Goal: Task Accomplishment & Management: Manage account settings

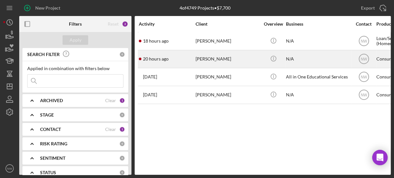
click at [208, 57] on div "[PERSON_NAME]" at bounding box center [228, 59] width 64 height 17
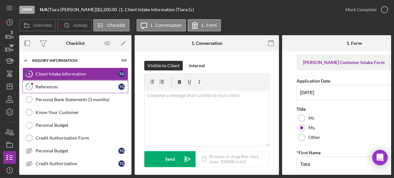
click at [90, 85] on div "References" at bounding box center [77, 86] width 83 height 5
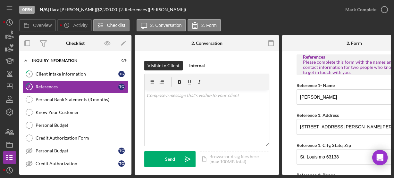
scroll to position [73, 0]
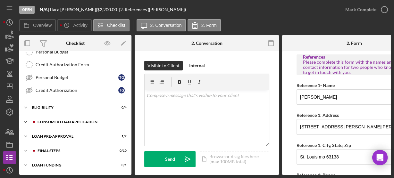
click at [29, 119] on icon "Icon/Expander" at bounding box center [25, 122] width 13 height 13
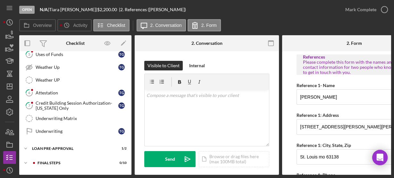
scroll to position [190, 0]
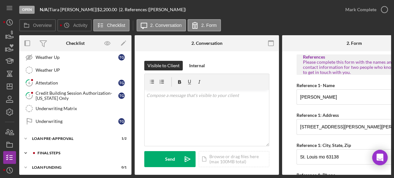
click at [26, 148] on icon "Icon/Expander" at bounding box center [25, 153] width 13 height 13
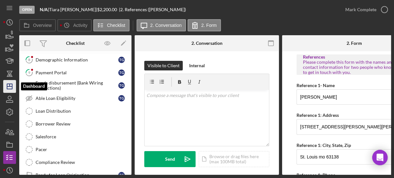
click at [15, 81] on icon "Icon/Dashboard" at bounding box center [10, 87] width 16 height 16
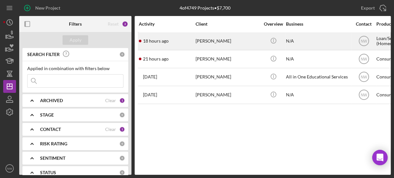
click at [206, 45] on div "[PERSON_NAME]" at bounding box center [228, 41] width 64 height 17
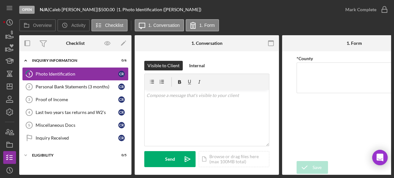
click at [72, 74] on div "Photo Identification" at bounding box center [77, 74] width 83 height 5
click at [26, 154] on icon "Icon/Expander" at bounding box center [25, 155] width 13 height 13
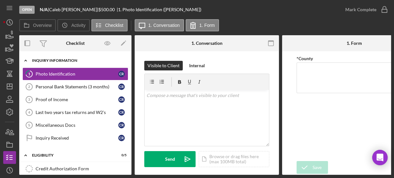
click at [25, 61] on polyline at bounding box center [26, 60] width 2 height 1
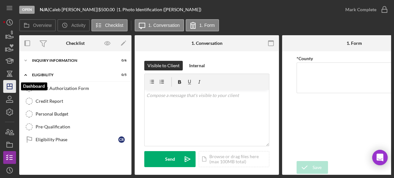
click at [13, 87] on icon "Icon/Dashboard" at bounding box center [10, 87] width 16 height 16
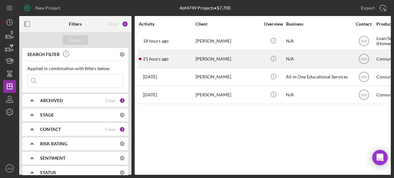
click at [205, 62] on div "[PERSON_NAME]" at bounding box center [228, 59] width 64 height 17
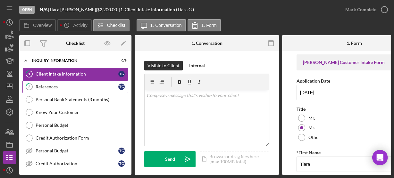
click at [89, 85] on div "References" at bounding box center [77, 86] width 83 height 5
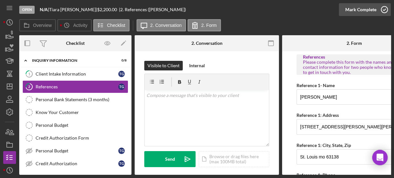
click at [382, 12] on icon "button" at bounding box center [385, 10] width 16 height 16
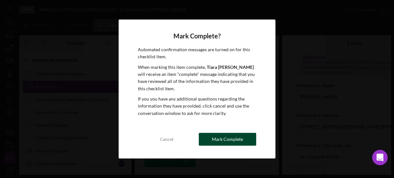
click at [224, 139] on div "Mark Complete" at bounding box center [227, 139] width 31 height 13
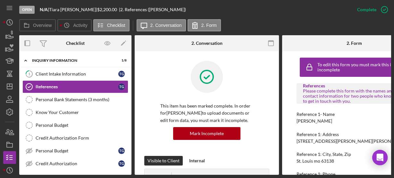
click at [129, 171] on div "1 Client Intake Information T G References References T G Personal Bank Stateme…" at bounding box center [75, 121] width 112 height 106
click at [57, 72] on div "Client Intake Information" at bounding box center [77, 74] width 83 height 5
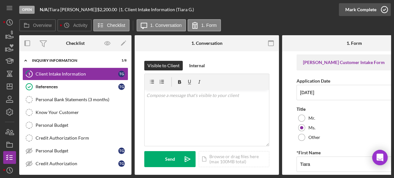
click at [382, 7] on circle "button" at bounding box center [384, 9] width 6 height 6
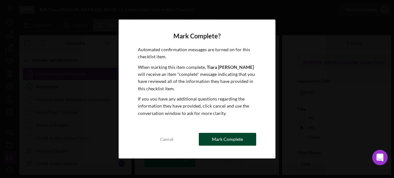
click at [238, 145] on div "Mark Complete" at bounding box center [227, 139] width 31 height 13
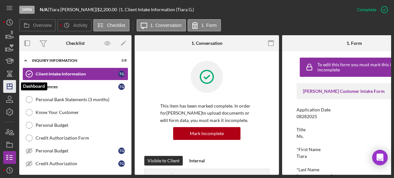
click at [10, 85] on icon "Icon/Dashboard" at bounding box center [10, 87] width 16 height 16
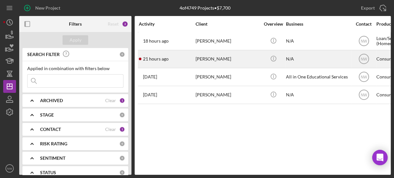
click at [198, 57] on div "[PERSON_NAME]" at bounding box center [228, 59] width 64 height 17
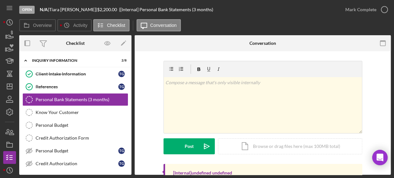
scroll to position [72, 0]
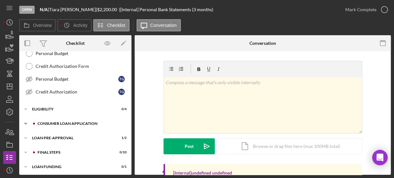
click at [26, 120] on icon "Icon/Expander" at bounding box center [25, 123] width 13 height 13
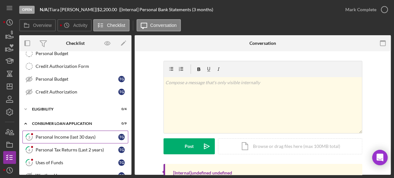
click at [45, 135] on div "Personal Income (last 30 days)" at bounding box center [77, 137] width 83 height 5
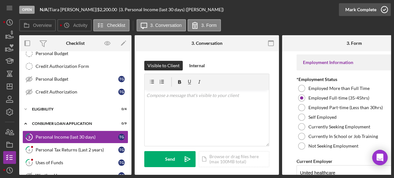
click at [382, 12] on icon "button" at bounding box center [385, 10] width 16 height 16
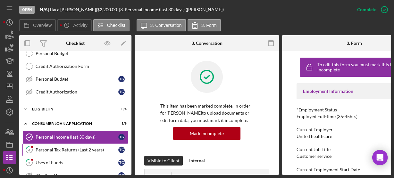
click at [97, 148] on div "Personal Tax Returns (Last 2 years)" at bounding box center [77, 150] width 83 height 5
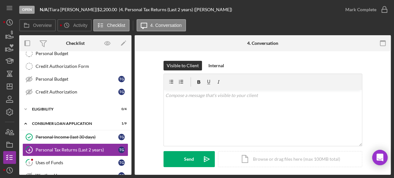
click at [153, 155] on div "Visible to Client Internal v Color teal Color pink Remove color Add row above A…" at bounding box center [262, 119] width 237 height 116
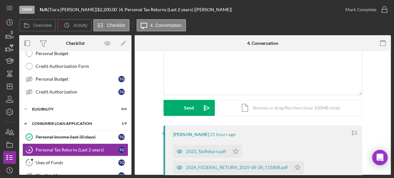
scroll to position [103, 0]
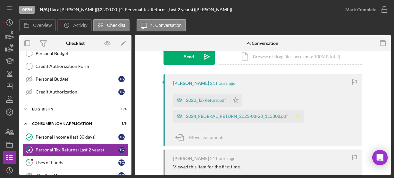
click at [238, 103] on polygon "button" at bounding box center [235, 99] width 5 height 5
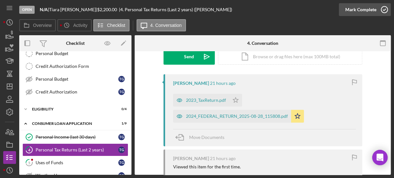
click at [383, 9] on icon "button" at bounding box center [385, 10] width 16 height 16
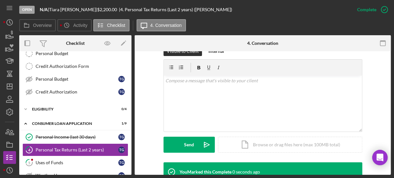
scroll to position [191, 0]
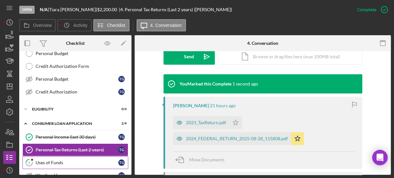
click at [88, 160] on div "Uses of Funds" at bounding box center [77, 162] width 83 height 5
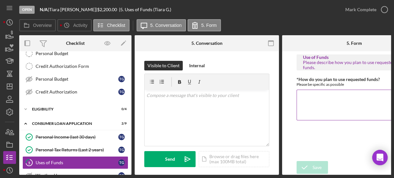
click at [305, 98] on textarea "*How do you plan to use requested funds?" at bounding box center [354, 105] width 115 height 31
type textarea "car"
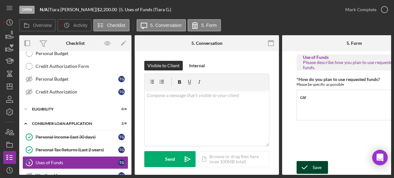
click at [317, 166] on div "Save" at bounding box center [317, 167] width 9 height 13
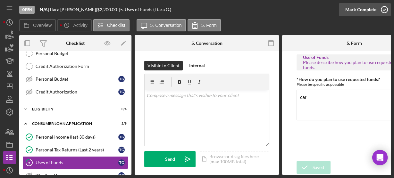
click at [383, 11] on icon "button" at bounding box center [385, 10] width 16 height 16
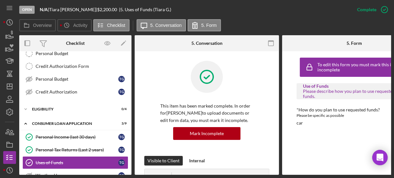
scroll to position [178, 0]
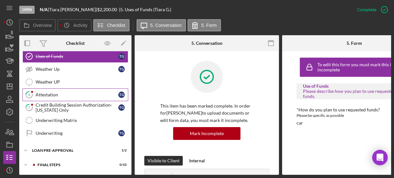
click at [38, 93] on div "Attestation" at bounding box center [77, 94] width 83 height 5
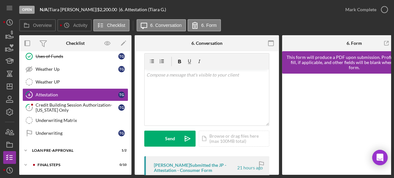
scroll to position [51, 0]
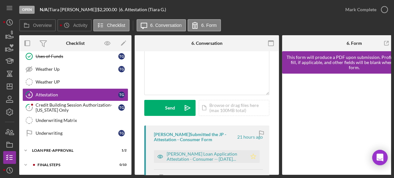
click at [254, 157] on icon "Icon/Star" at bounding box center [253, 156] width 13 height 13
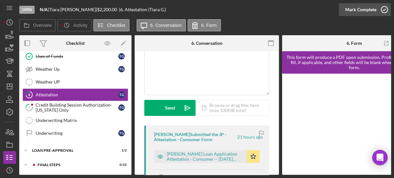
click at [382, 6] on icon "button" at bounding box center [385, 10] width 16 height 16
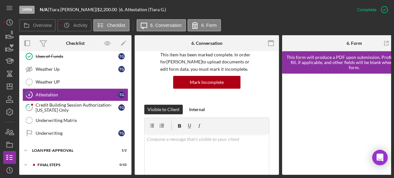
scroll to position [146, 0]
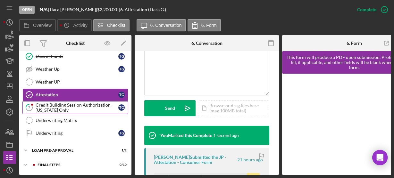
click at [71, 103] on div "Credit Building Session Authorization- [US_STATE] Only" at bounding box center [77, 108] width 83 height 10
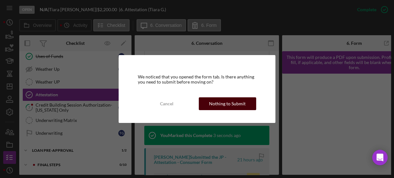
click at [223, 107] on div "Nothing to Submit" at bounding box center [227, 103] width 37 height 13
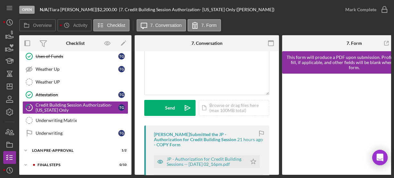
scroll to position [72, 0]
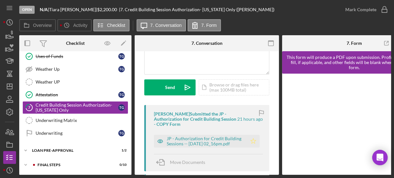
click at [251, 141] on polygon "button" at bounding box center [253, 141] width 5 height 5
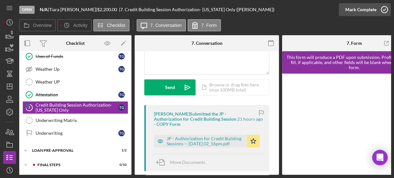
click at [382, 9] on icon "button" at bounding box center [385, 10] width 16 height 16
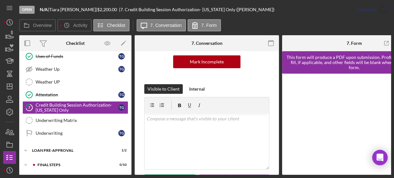
scroll to position [167, 0]
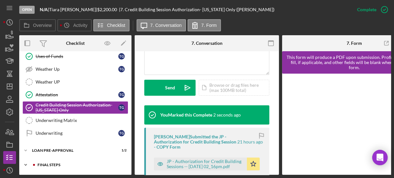
click at [25, 161] on icon "Icon/Expander" at bounding box center [25, 165] width 13 height 13
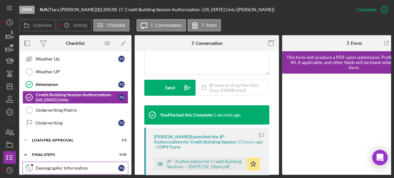
click at [81, 166] on div "Demographic Information" at bounding box center [77, 168] width 83 height 5
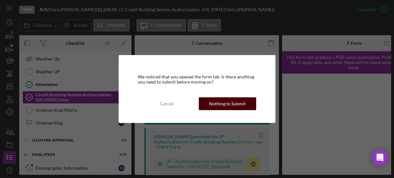
click at [207, 107] on button "Nothing to Submit" at bounding box center [227, 103] width 57 height 13
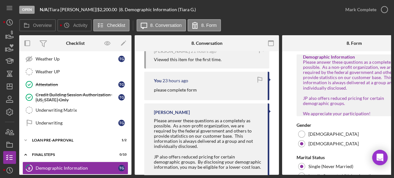
scroll to position [295, 0]
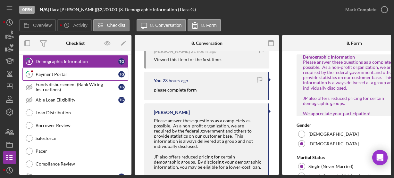
click at [92, 72] on div "Payment Portal" at bounding box center [77, 74] width 83 height 5
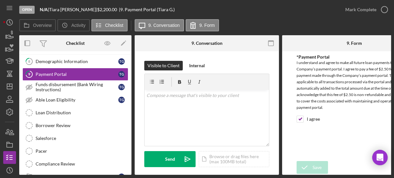
click at [318, 129] on div "*Payment Portal I understand and agree to make all future loan payments through…" at bounding box center [354, 107] width 115 height 104
click at [384, 10] on polyline "button" at bounding box center [384, 10] width 3 height 2
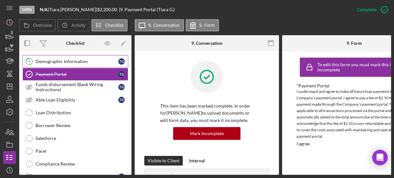
click at [110, 59] on div "Demographic Information" at bounding box center [77, 61] width 83 height 5
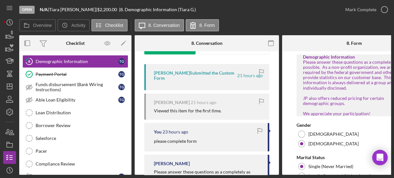
scroll to position [123, 0]
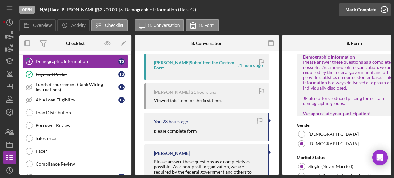
click at [385, 11] on icon "button" at bounding box center [385, 10] width 16 height 16
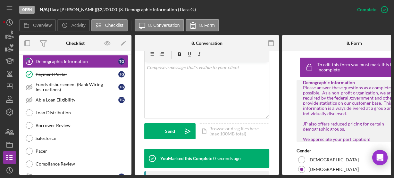
scroll to position [218, 0]
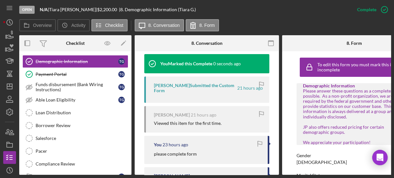
click at [272, 71] on div "This item has been marked complete. In order for [PERSON_NAME] to upload docume…" at bounding box center [207, 49] width 144 height 432
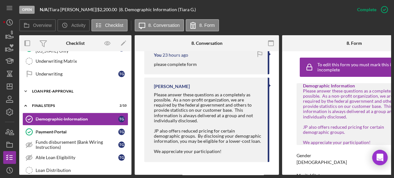
scroll to position [227, 0]
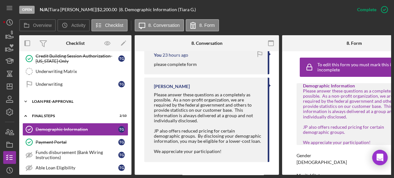
click at [26, 99] on icon "Icon/Expander" at bounding box center [25, 101] width 13 height 13
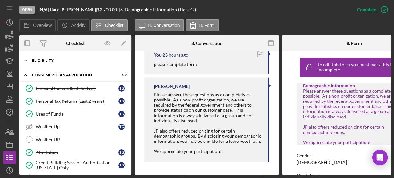
click at [27, 60] on icon "Icon/Expander" at bounding box center [25, 60] width 13 height 13
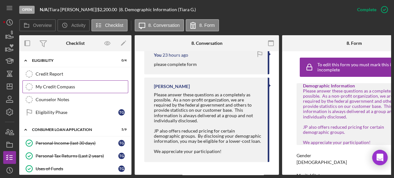
click at [41, 80] on link "My Credit Compass My Credit Compass" at bounding box center [75, 86] width 106 height 13
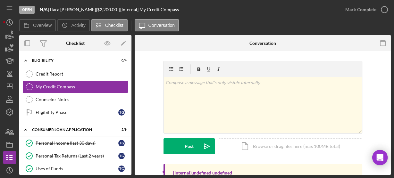
click at [145, 120] on div "v Color teal Color pink Remove color Add row above Add row below Add column bef…" at bounding box center [262, 112] width 237 height 103
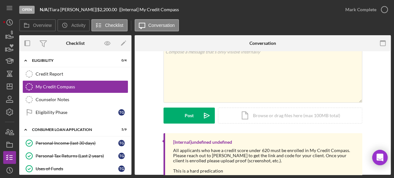
scroll to position [50, 0]
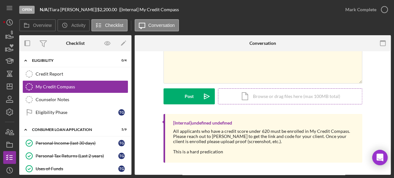
click at [239, 96] on div "Icon/Document Browse or drag files here (max 100MB total) Tap to choose files o…" at bounding box center [290, 97] width 144 height 16
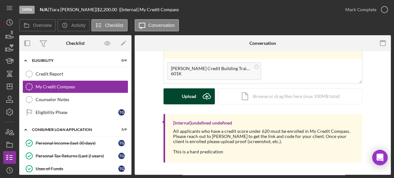
click at [189, 98] on div "Upload" at bounding box center [189, 97] width 14 height 16
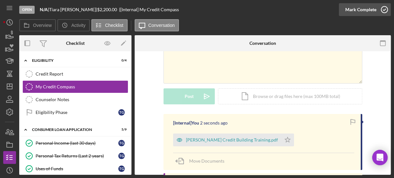
click at [382, 8] on icon "button" at bounding box center [385, 10] width 16 height 16
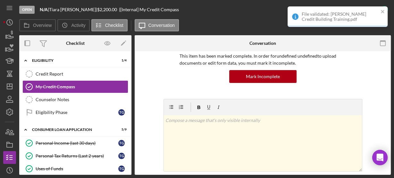
scroll to position [138, 0]
